Goal: Task Accomplishment & Management: Manage account settings

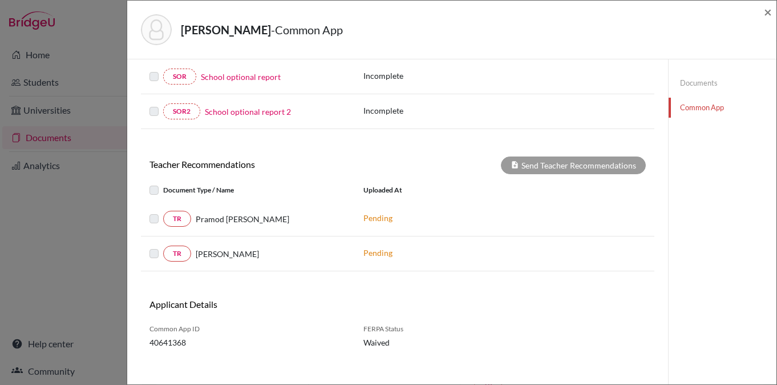
scroll to position [374, 0]
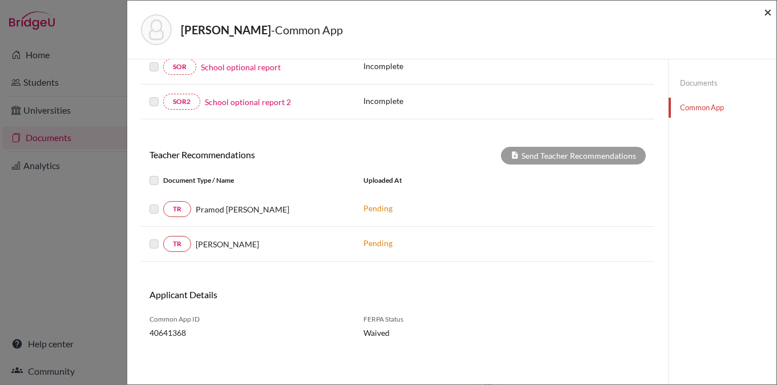
click at [767, 9] on span "×" at bounding box center [768, 11] width 8 height 17
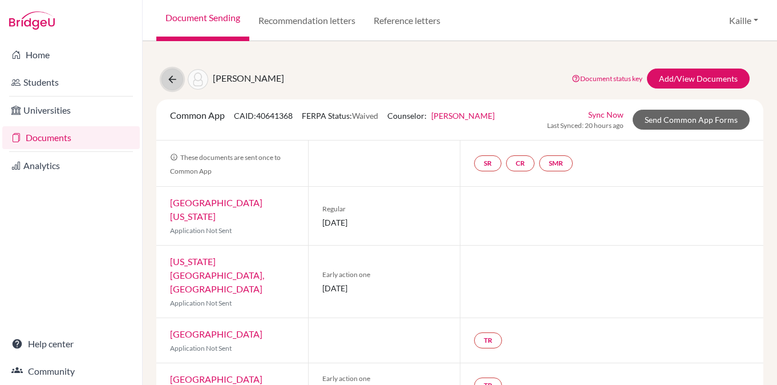
click at [174, 80] on icon at bounding box center [172, 79] width 11 height 11
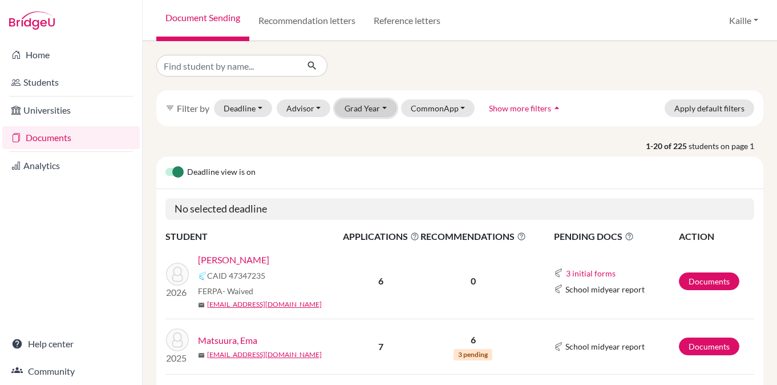
click at [387, 113] on button "Grad Year" at bounding box center [366, 108] width 62 height 18
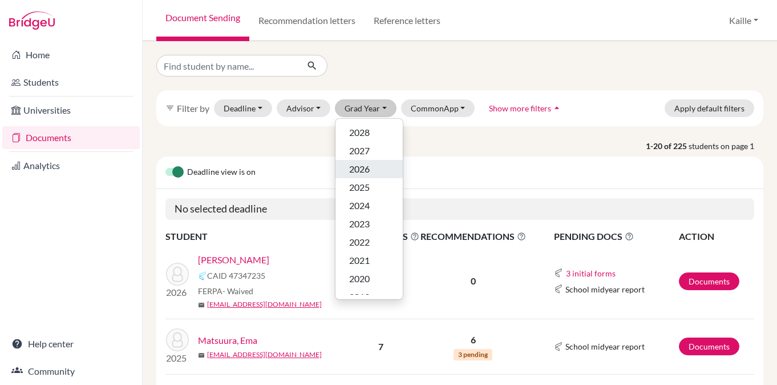
click at [374, 175] on div "2026" at bounding box center [369, 169] width 40 height 14
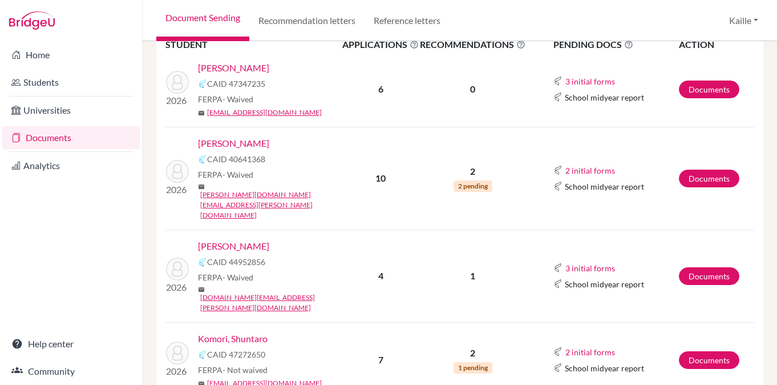
scroll to position [258, 0]
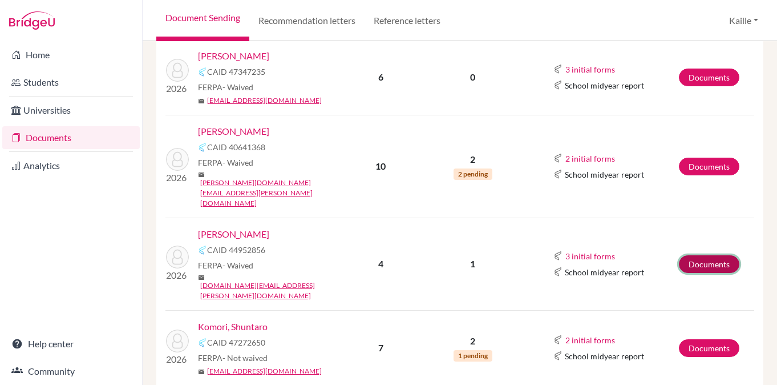
click at [699, 255] on link "Documents" at bounding box center [709, 264] width 60 height 18
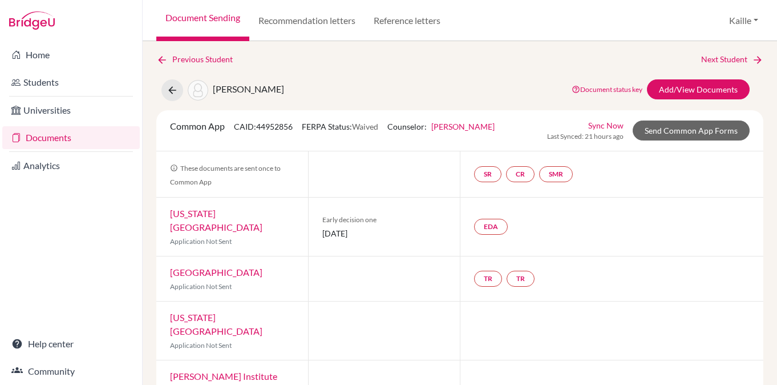
scroll to position [8, 0]
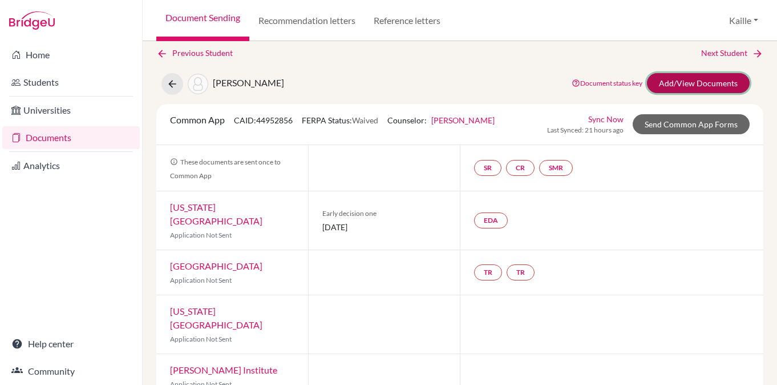
click at [702, 83] on link "Add/View Documents" at bounding box center [698, 83] width 103 height 20
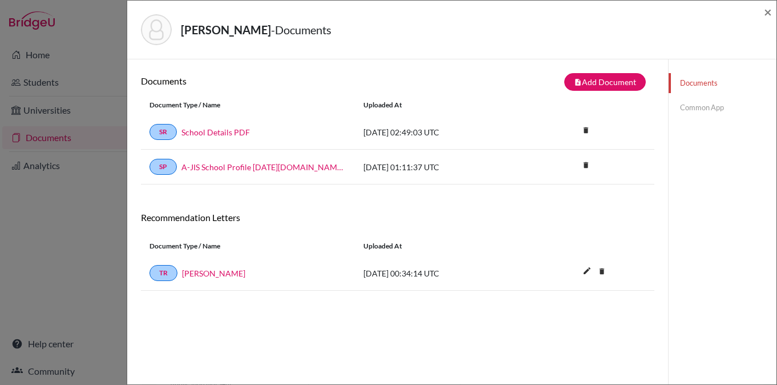
click at [706, 105] on link "Common App" at bounding box center [723, 108] width 108 height 20
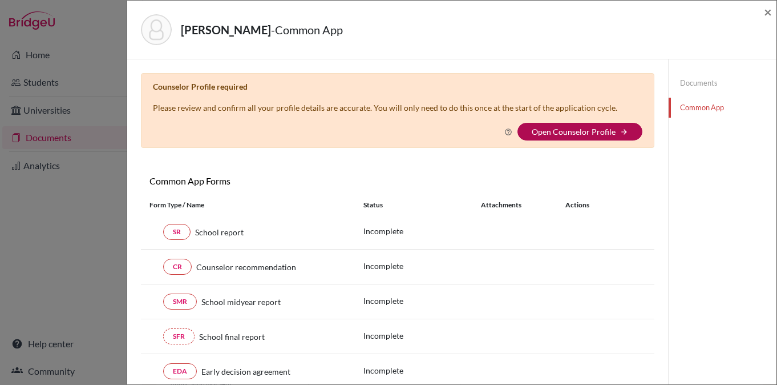
click at [600, 130] on link "Open Counselor Profile" at bounding box center [574, 132] width 84 height 10
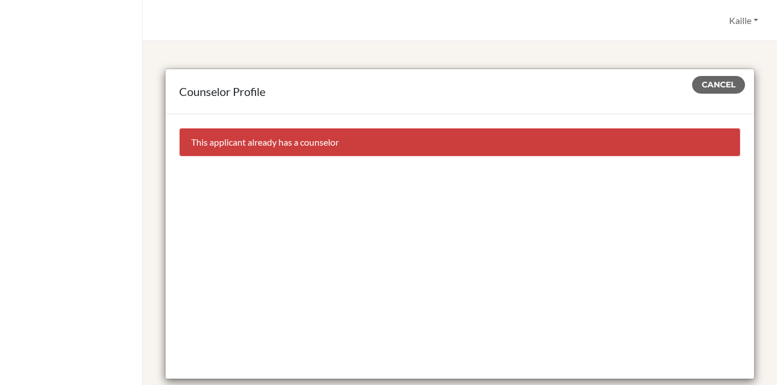
click at [337, 147] on div "This applicant already has a counselor" at bounding box center [459, 142] width 561 height 29
click at [730, 83] on span "Cancel" at bounding box center [719, 84] width 34 height 10
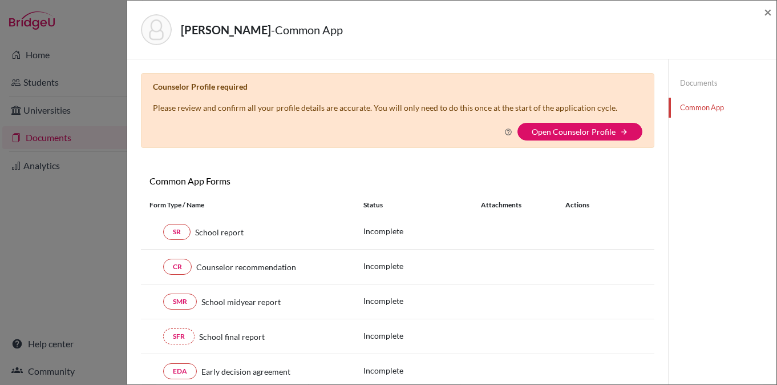
click at [712, 84] on link "Documents" at bounding box center [723, 83] width 108 height 20
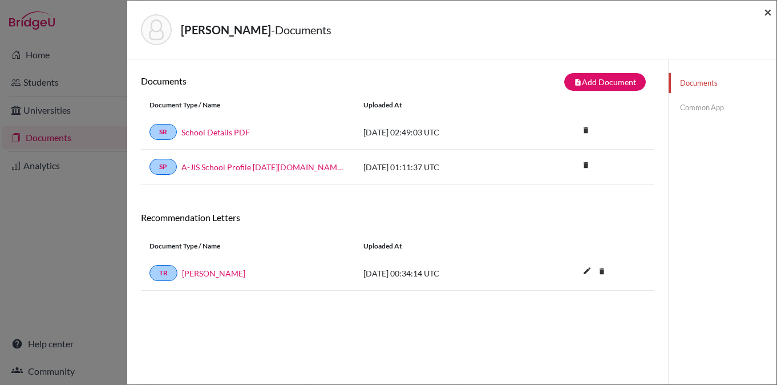
click at [766, 15] on span "×" at bounding box center [768, 11] width 8 height 17
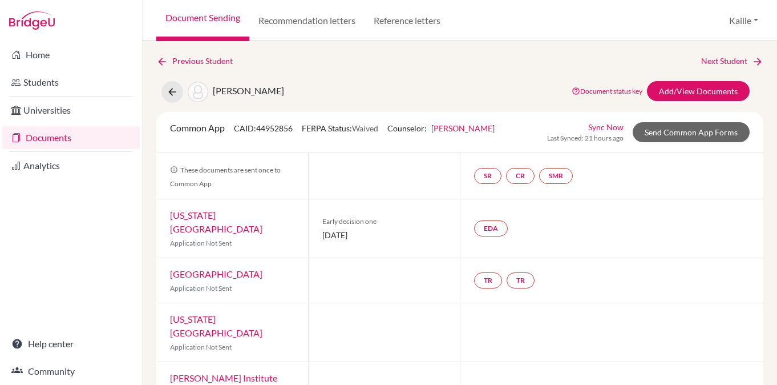
click at [480, 131] on link "[PERSON_NAME]" at bounding box center [462, 128] width 63 height 10
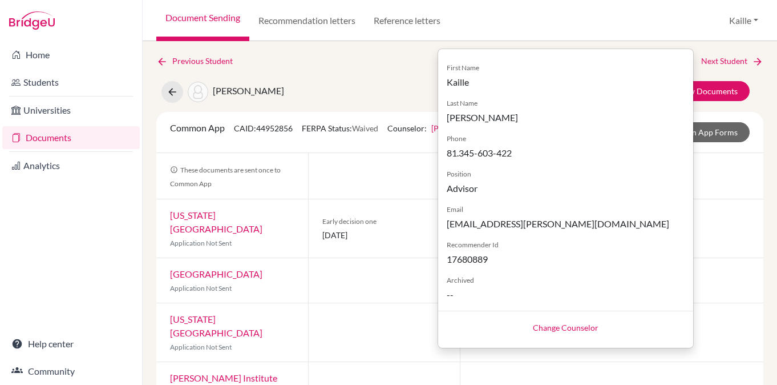
click at [709, 236] on div "EDA" at bounding box center [612, 228] width 304 height 58
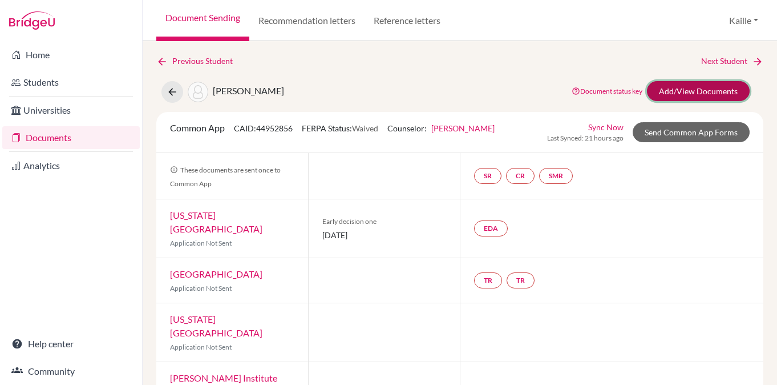
click at [703, 87] on link "Add/View Documents" at bounding box center [698, 91] width 103 height 20
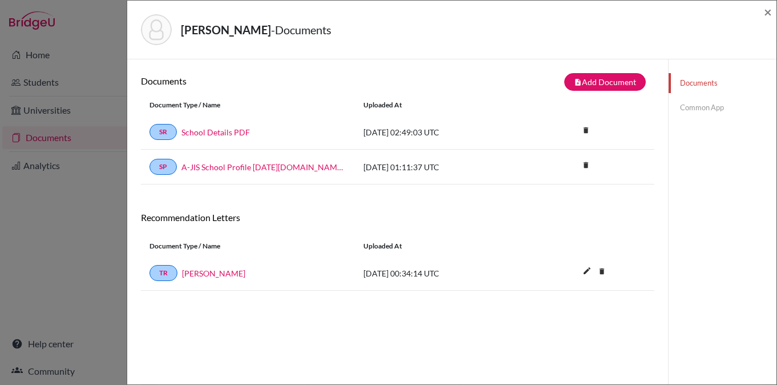
click at [698, 113] on link "Common App" at bounding box center [723, 108] width 108 height 20
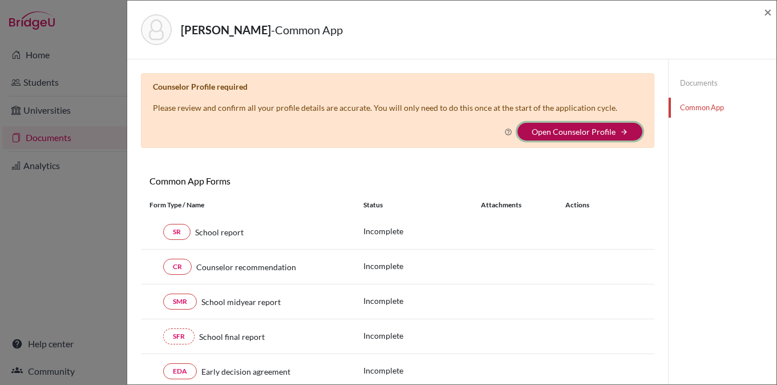
click at [624, 128] on icon "arrow_forward" at bounding box center [624, 132] width 8 height 8
click at [586, 130] on link "Open Counselor Profile" at bounding box center [574, 132] width 84 height 10
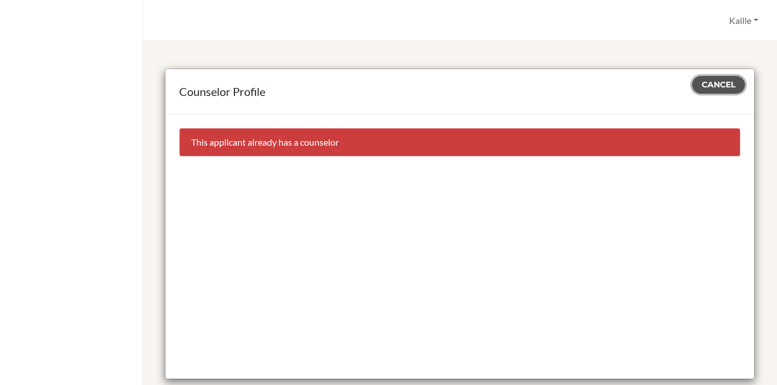
click at [713, 90] on button "Cancel" at bounding box center [718, 85] width 53 height 18
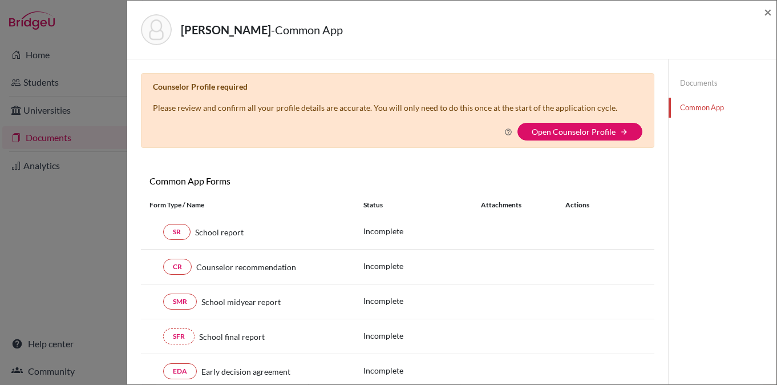
click at [700, 83] on link "Documents" at bounding box center [723, 83] width 108 height 20
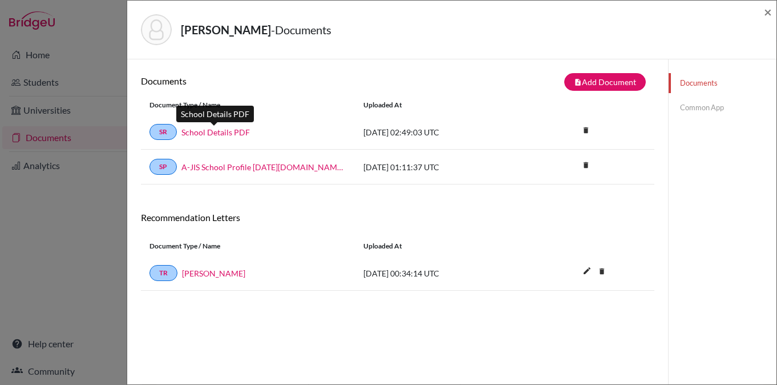
click at [238, 135] on link "School Details PDF" at bounding box center [215, 132] width 68 height 12
click at [770, 9] on span "×" at bounding box center [768, 11] width 8 height 17
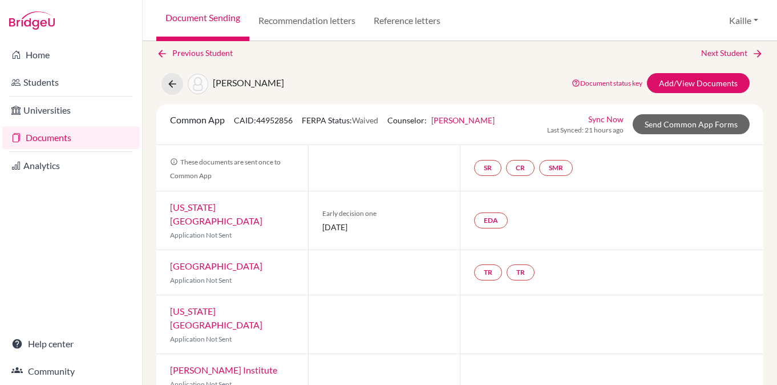
scroll to position [6, 0]
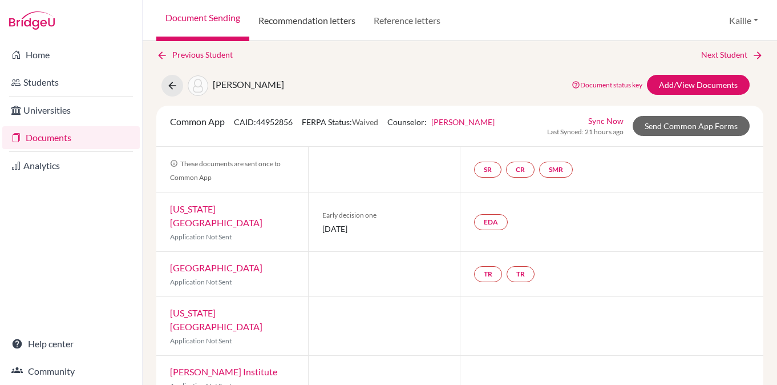
click at [347, 19] on link "Recommendation letters" at bounding box center [306, 20] width 115 height 41
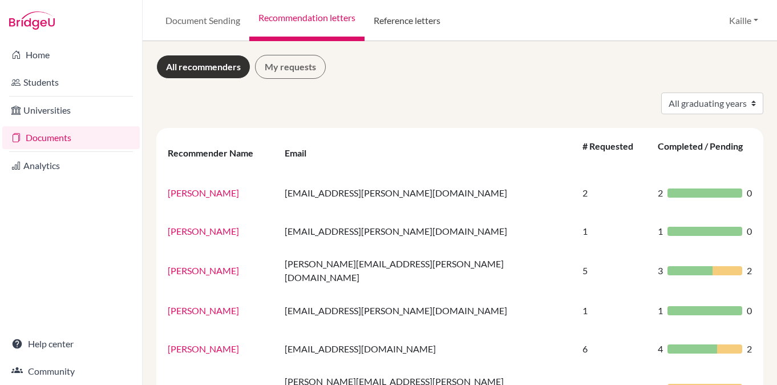
click at [414, 22] on link "Reference letters" at bounding box center [407, 20] width 85 height 41
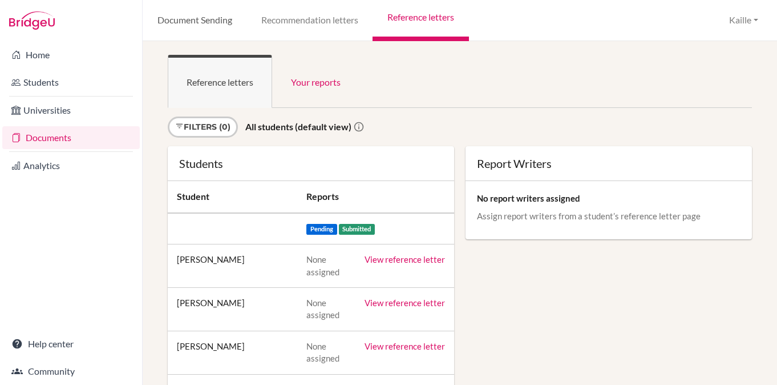
click at [212, 21] on link "Document Sending" at bounding box center [195, 20] width 104 height 41
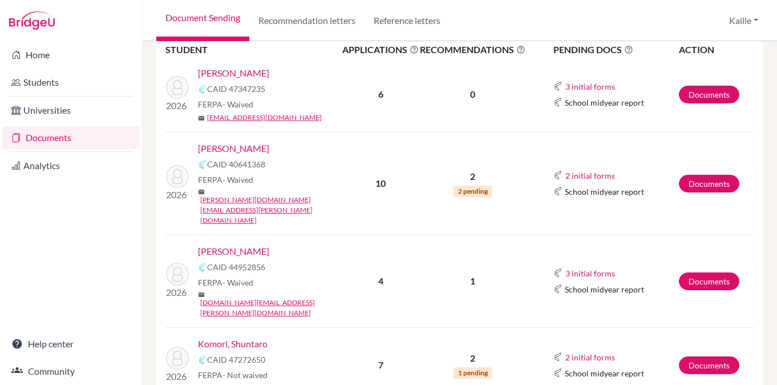
scroll to position [249, 0]
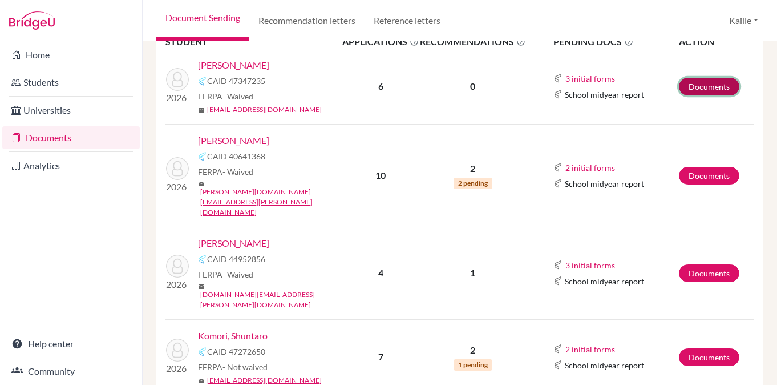
click at [697, 84] on link "Documents" at bounding box center [709, 87] width 60 height 18
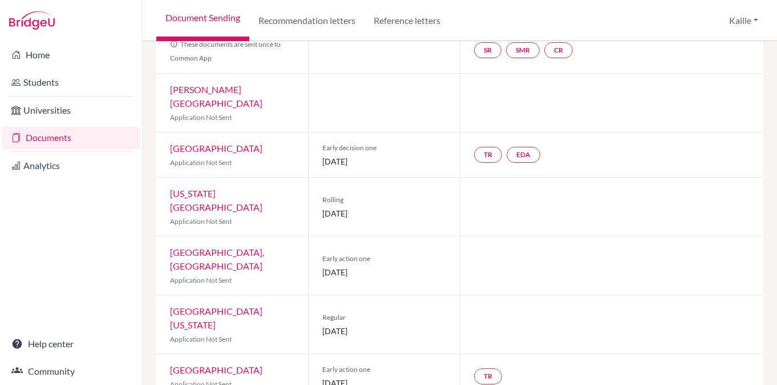
scroll to position [19, 0]
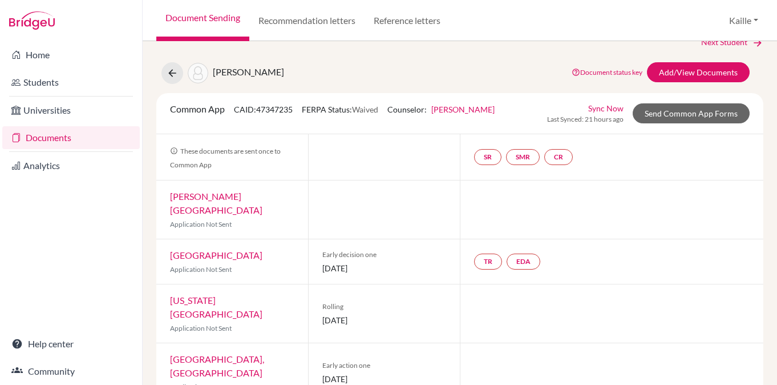
click at [624, 249] on div "TR EDA" at bounding box center [612, 261] width 304 height 45
click at [693, 70] on link "Add/View Documents" at bounding box center [698, 72] width 103 height 20
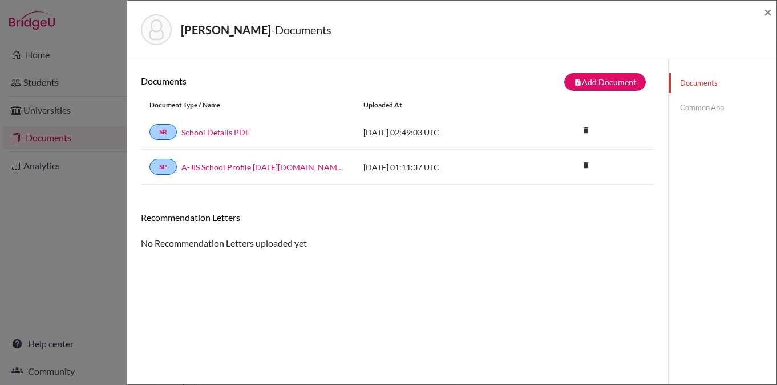
click at [701, 113] on link "Common App" at bounding box center [723, 108] width 108 height 20
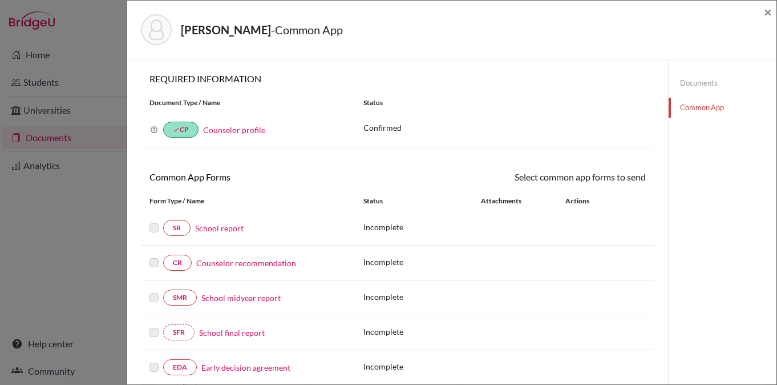
click at [235, 127] on link "Counselor profile" at bounding box center [234, 130] width 62 height 10
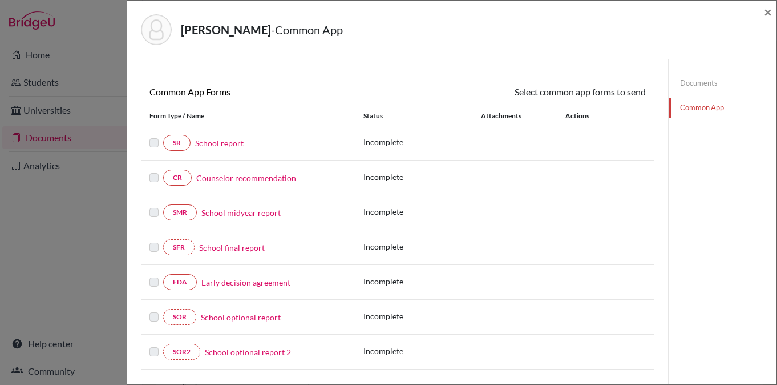
scroll to position [95, 0]
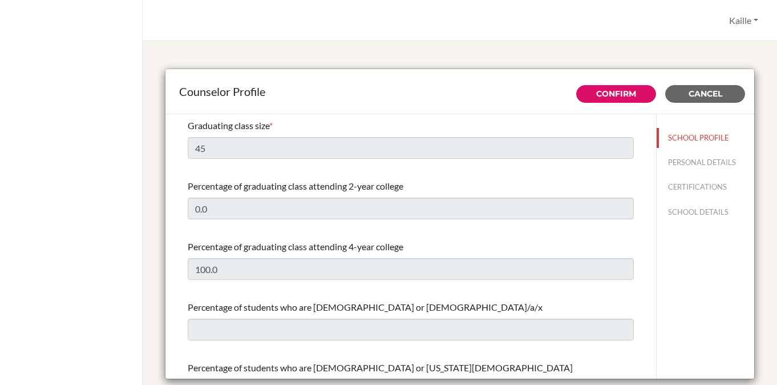
select select "0"
select select "307075"
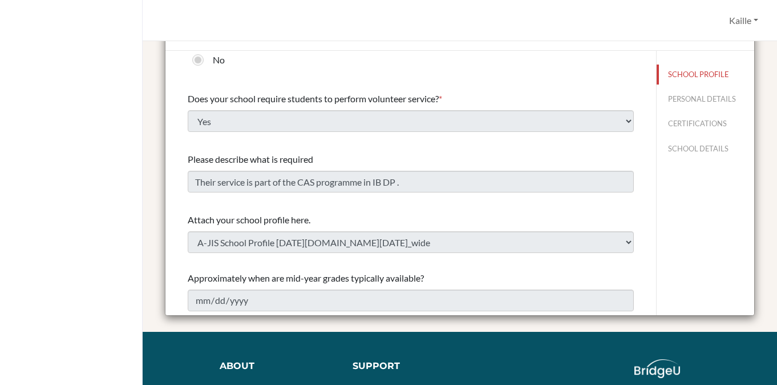
scroll to position [64, 0]
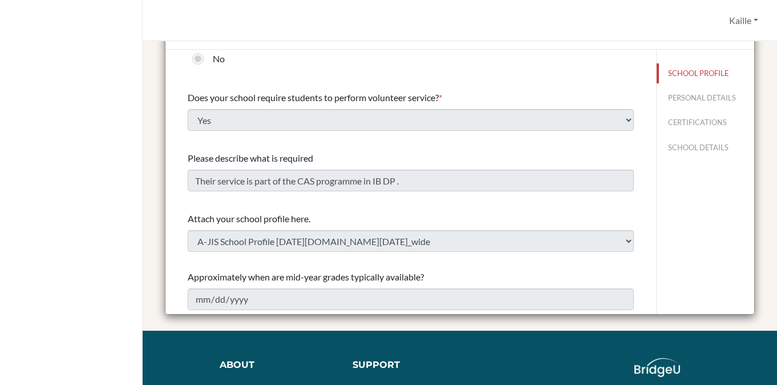
click at [482, 215] on div "Attach your school profile here." at bounding box center [411, 219] width 446 height 14
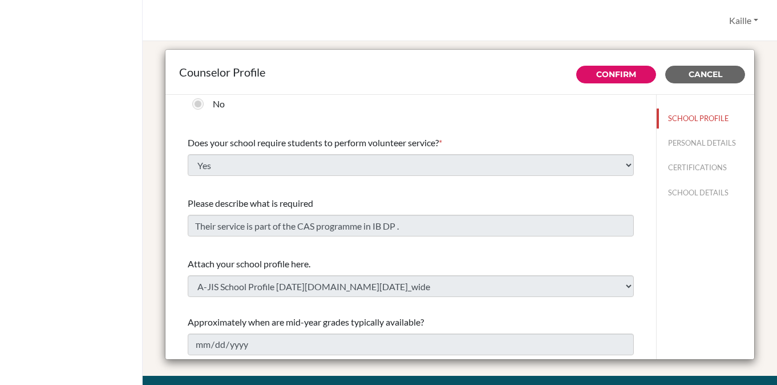
scroll to position [0, 0]
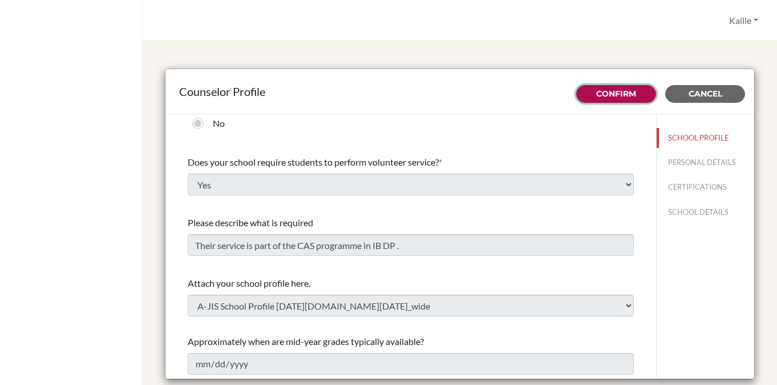
click at [623, 94] on link "Confirm" at bounding box center [616, 93] width 40 height 10
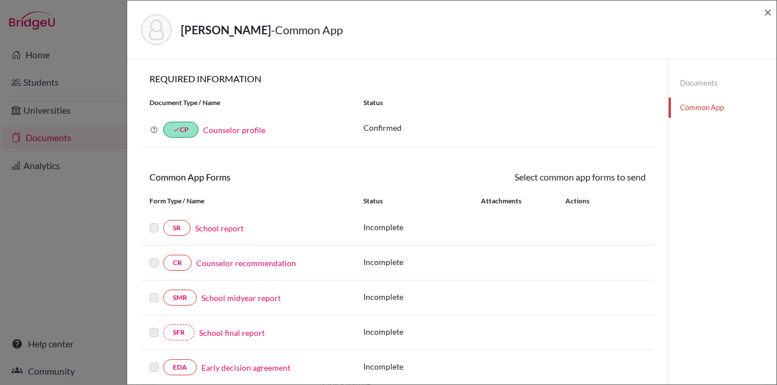
click at [704, 82] on link "Documents" at bounding box center [723, 83] width 108 height 20
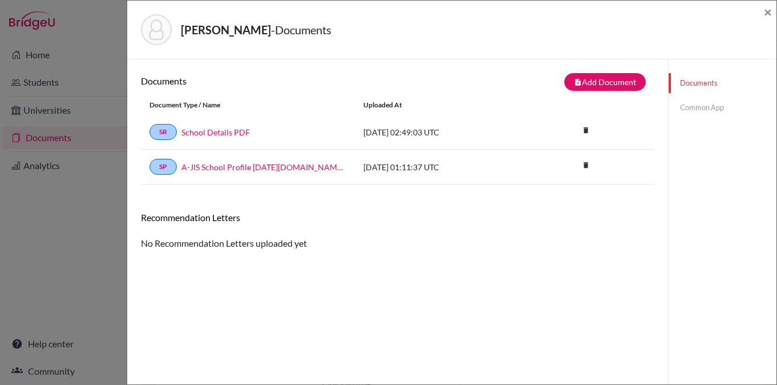
click at [698, 109] on link "Common App" at bounding box center [723, 108] width 108 height 20
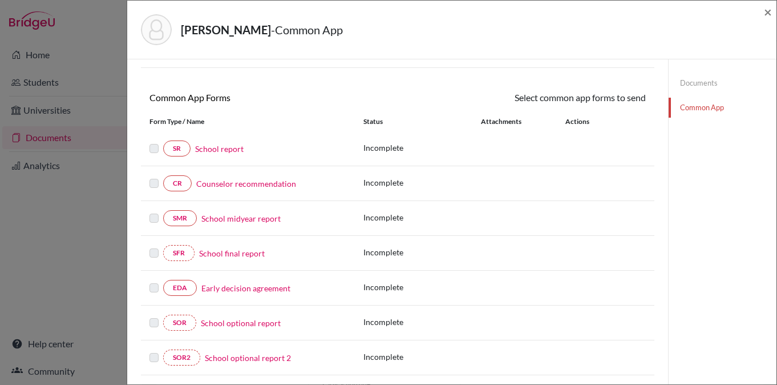
scroll to position [80, 0]
click at [767, 12] on span "×" at bounding box center [768, 11] width 8 height 17
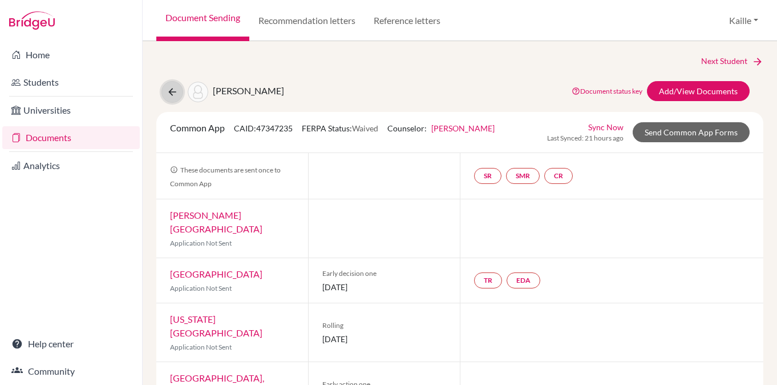
click at [173, 94] on icon at bounding box center [172, 91] width 11 height 11
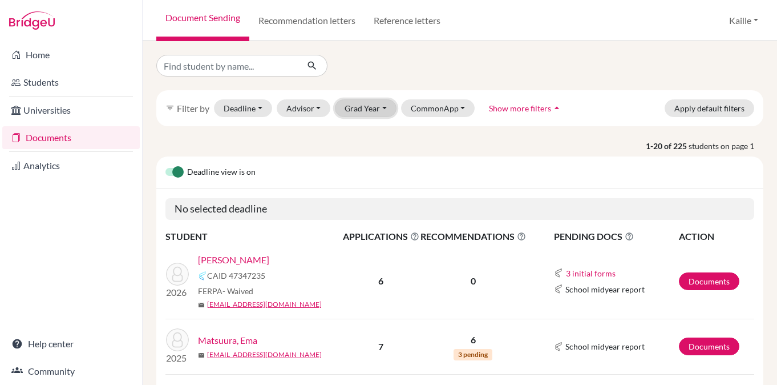
click at [361, 108] on button "Grad Year" at bounding box center [366, 108] width 62 height 18
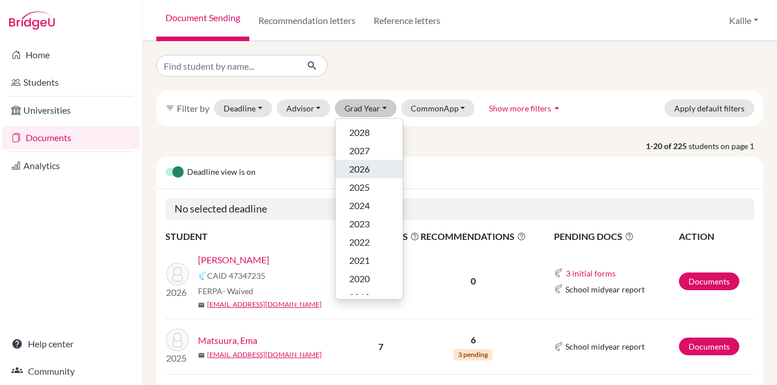
click at [365, 170] on span "2026" at bounding box center [359, 169] width 21 height 14
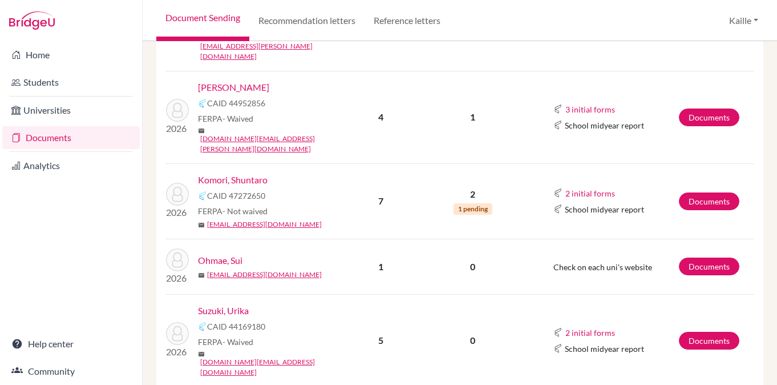
scroll to position [414, 0]
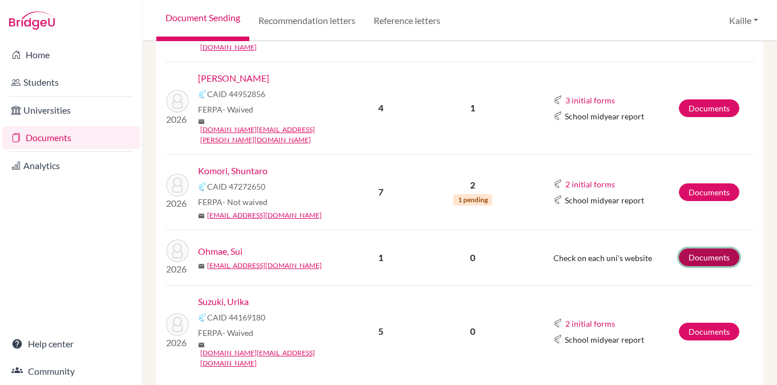
click at [721, 248] on link "Documents" at bounding box center [709, 257] width 60 height 18
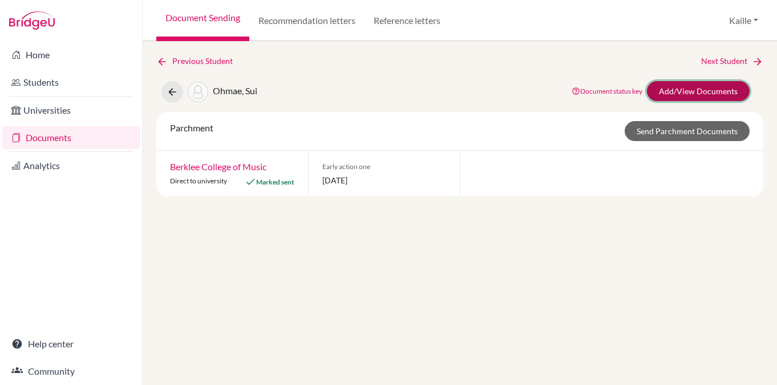
click at [732, 91] on link "Add/View Documents" at bounding box center [698, 91] width 103 height 20
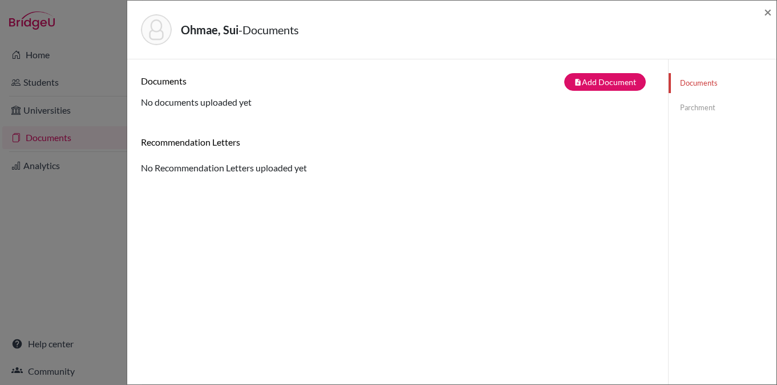
click at [707, 105] on link "Parchment" at bounding box center [723, 108] width 108 height 20
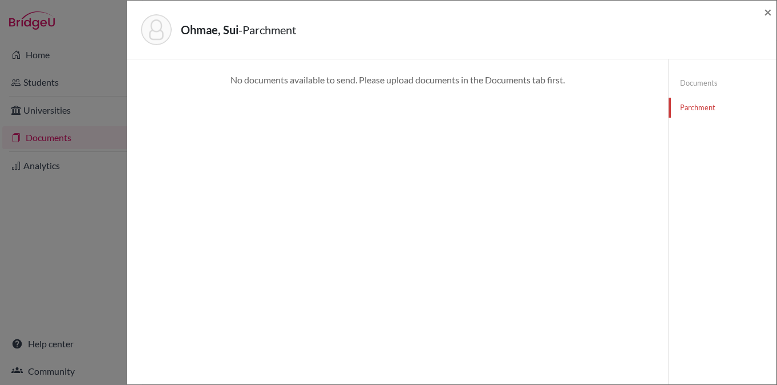
click at [710, 78] on link "Documents" at bounding box center [723, 83] width 108 height 20
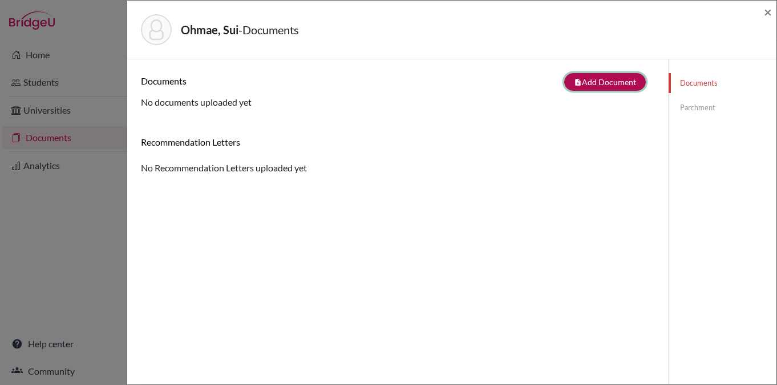
click at [596, 89] on button "note_add Add Document" at bounding box center [605, 82] width 82 height 18
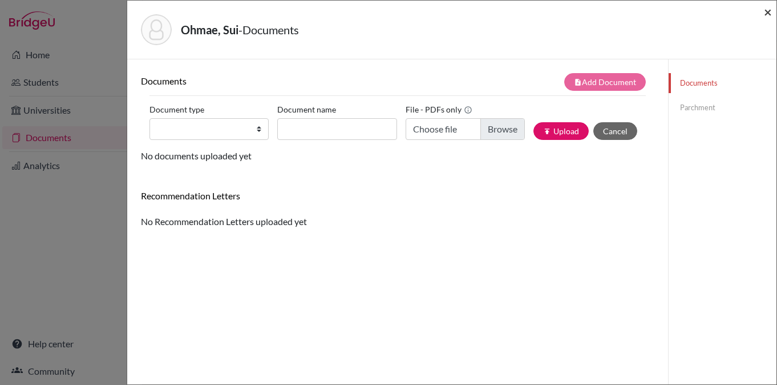
click at [768, 12] on span "×" at bounding box center [768, 11] width 8 height 17
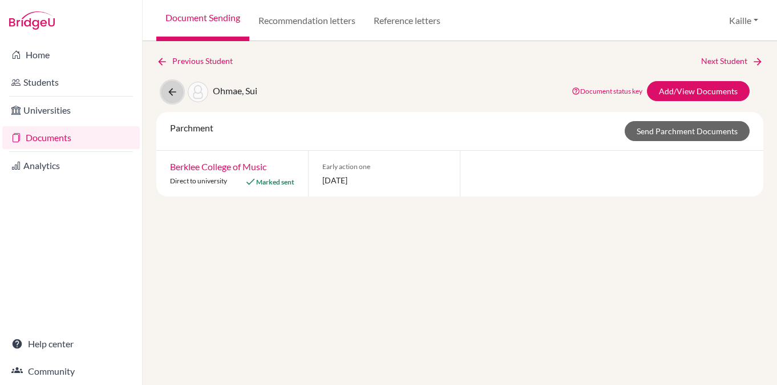
click at [176, 87] on icon at bounding box center [172, 91] width 11 height 11
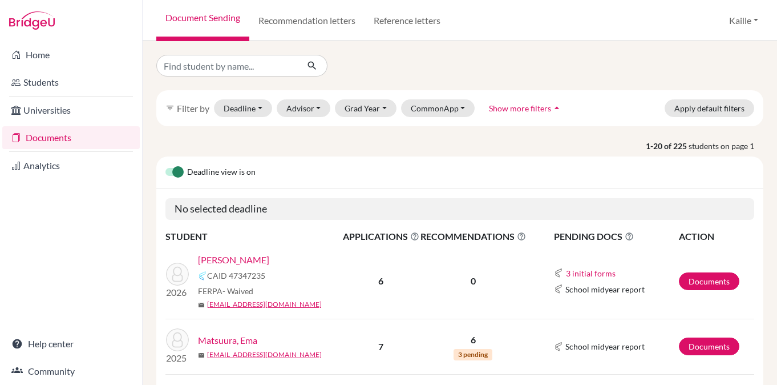
click at [375, 90] on div "filter_list Filter by Deadline - Select a date range Or double click for a sing…" at bounding box center [459, 327] width 607 height 544
click at [375, 104] on button "Grad Year" at bounding box center [366, 108] width 62 height 18
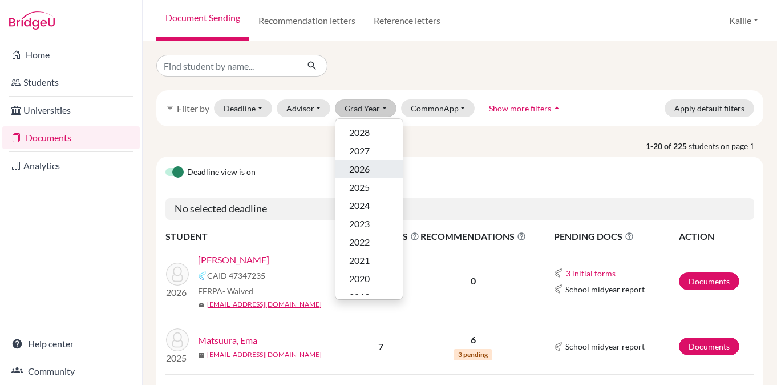
click at [375, 168] on div "2026" at bounding box center [369, 169] width 40 height 14
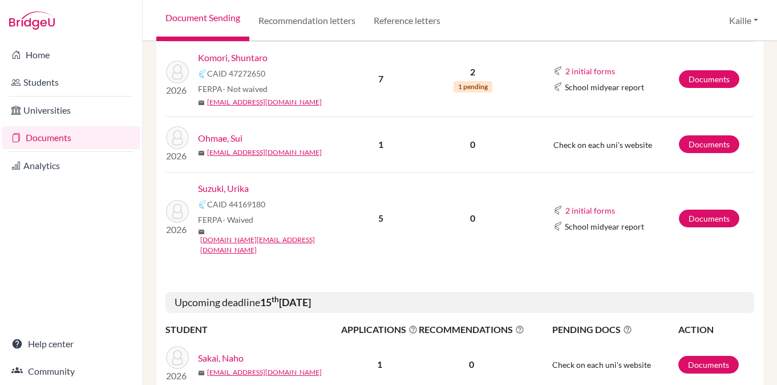
scroll to position [528, 0]
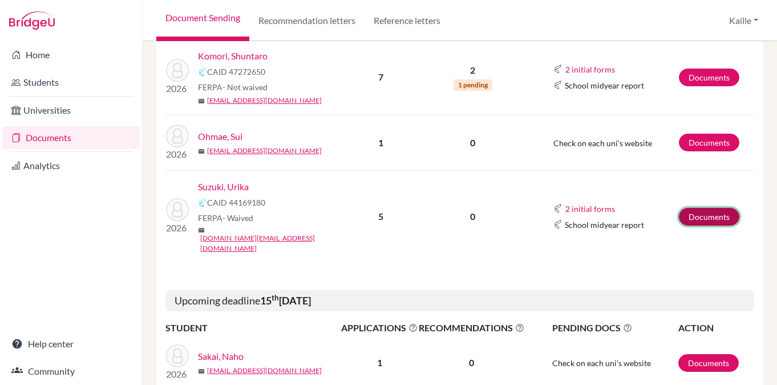
click at [715, 208] on link "Documents" at bounding box center [709, 217] width 60 height 18
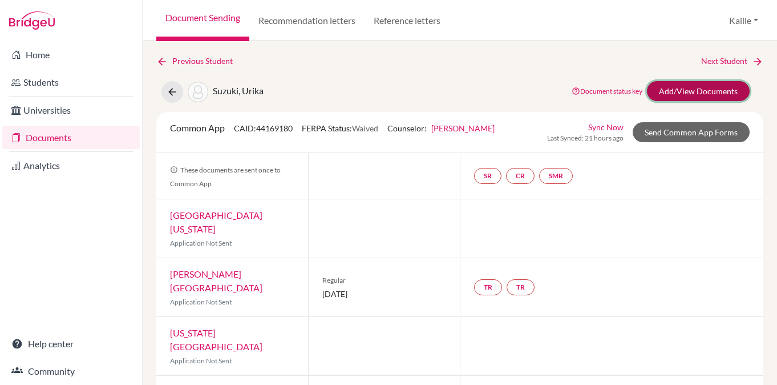
click at [685, 86] on link "Add/View Documents" at bounding box center [698, 91] width 103 height 20
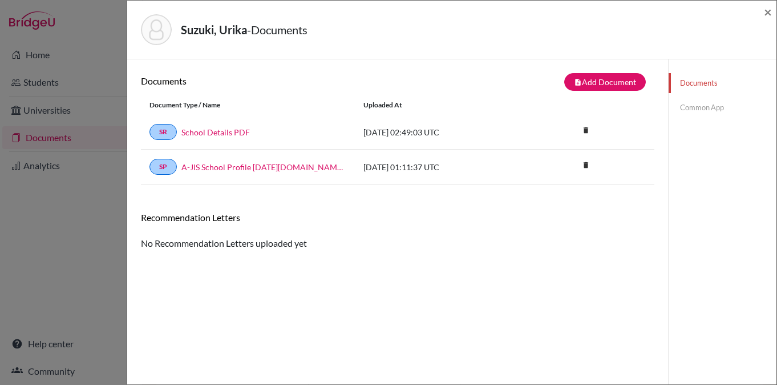
click at [714, 106] on link "Common App" at bounding box center [723, 108] width 108 height 20
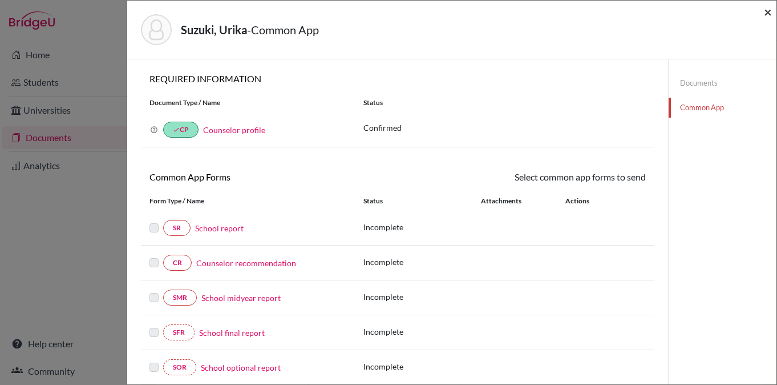
click at [770, 13] on span "×" at bounding box center [768, 11] width 8 height 17
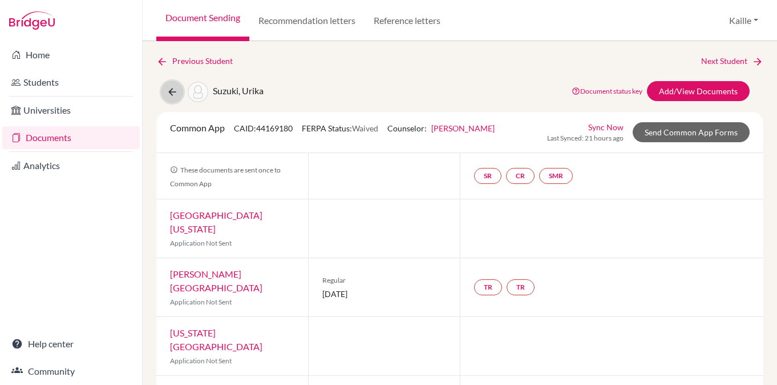
click at [163, 93] on button at bounding box center [172, 92] width 22 height 22
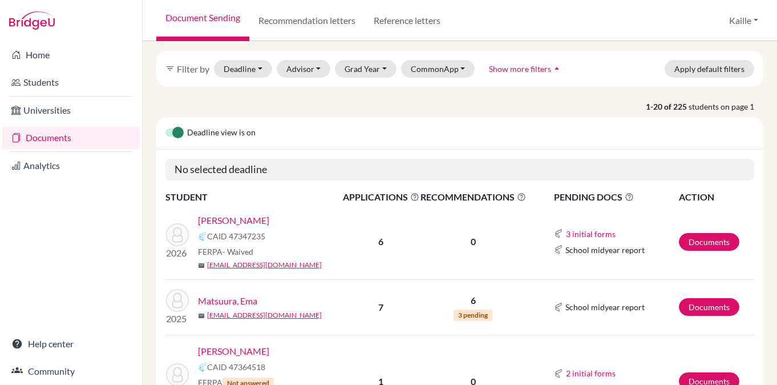
scroll to position [26, 0]
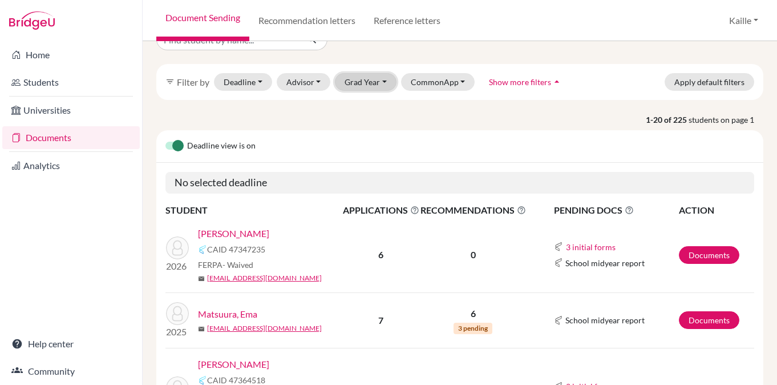
click at [377, 87] on button "Grad Year" at bounding box center [366, 82] width 62 height 18
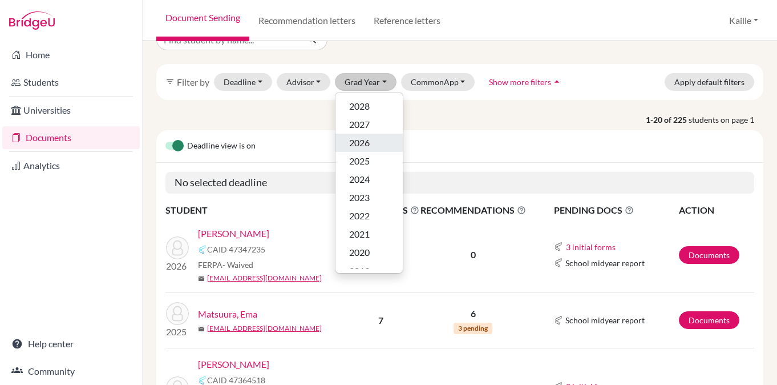
click at [375, 144] on div "2026" at bounding box center [369, 143] width 40 height 14
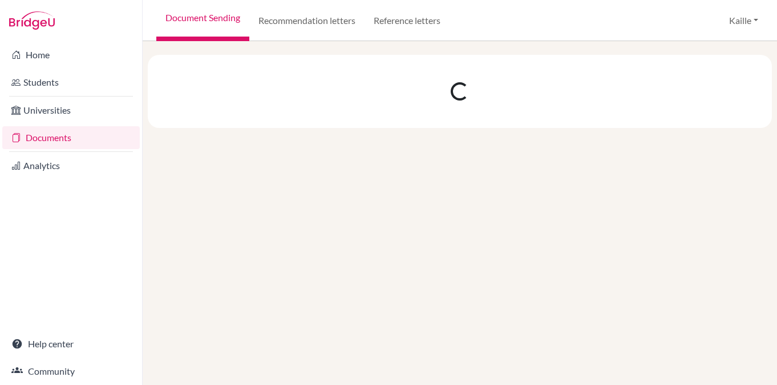
scroll to position [0, 0]
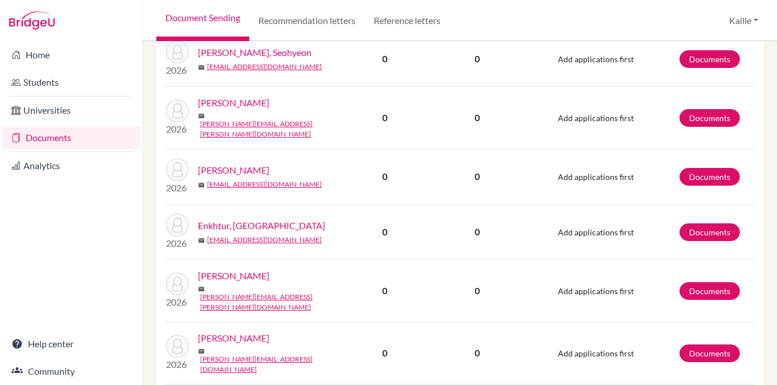
scroll to position [1446, 0]
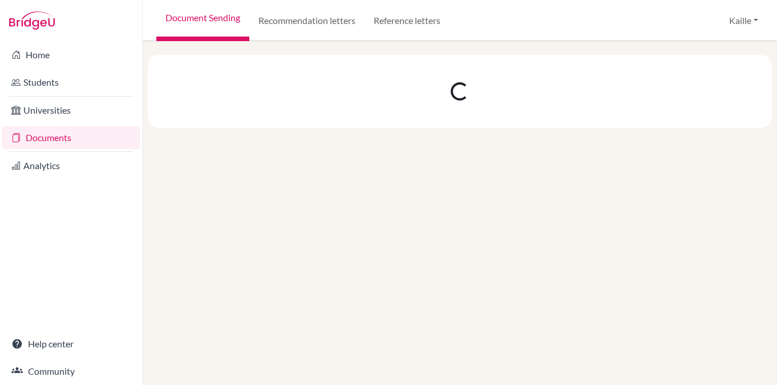
scroll to position [0, 0]
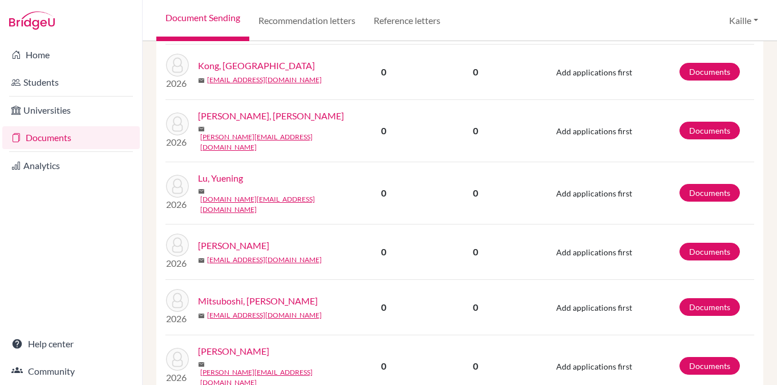
scroll to position [373, 0]
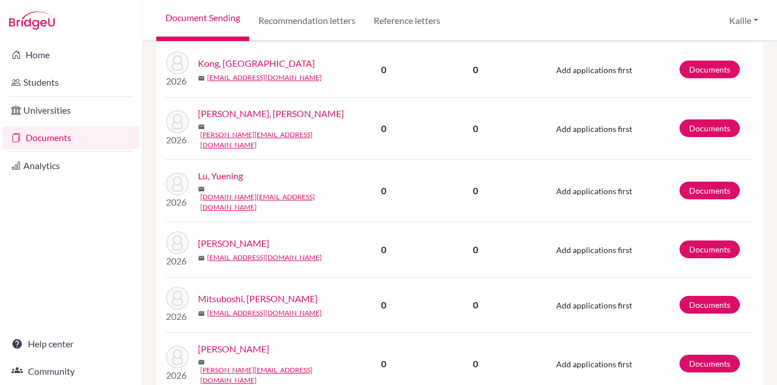
click at [224, 169] on link "Lu, Yuening" at bounding box center [220, 176] width 45 height 14
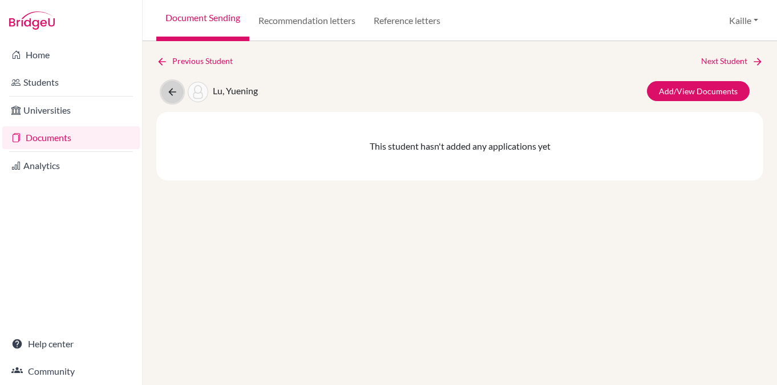
click at [173, 93] on icon at bounding box center [172, 91] width 11 height 11
click at [169, 90] on icon at bounding box center [172, 91] width 11 height 11
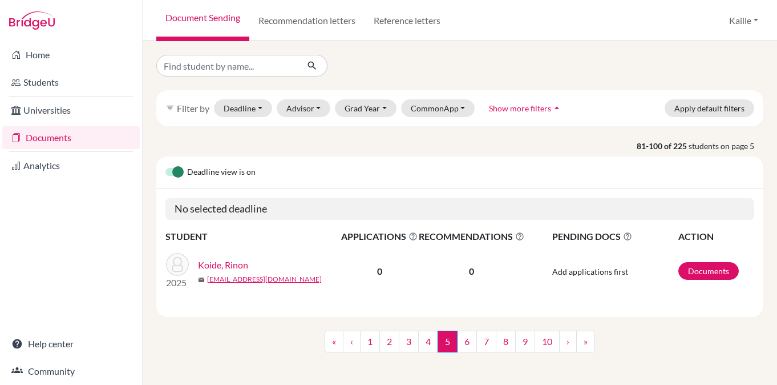
click at [386, 136] on div "filter_list Filter by Deadline - Select a date range Or double click for a sing…" at bounding box center [459, 215] width 607 height 320
click at [440, 140] on p "81-100 of 225 students on page 5" at bounding box center [460, 146] width 624 height 12
